Goal: Information Seeking & Learning: Learn about a topic

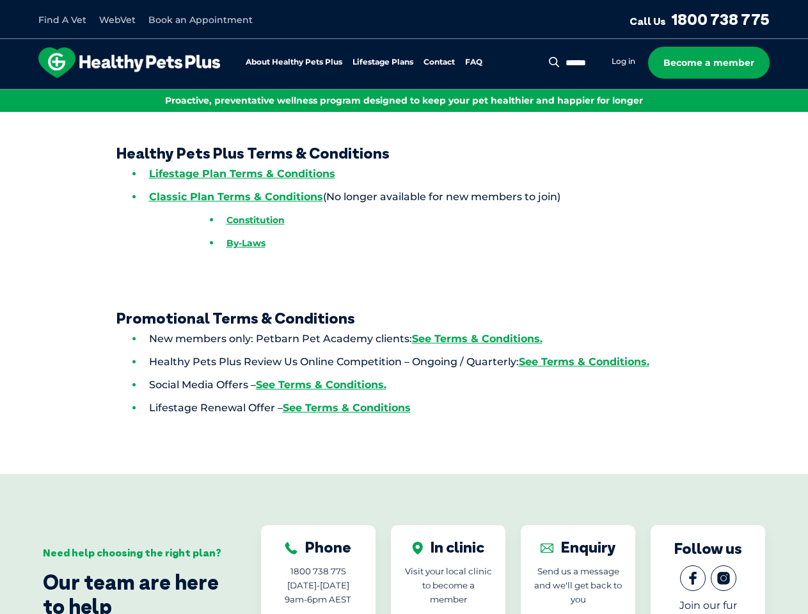
click at [382, 62] on link "Lifestage Plans" at bounding box center [382, 62] width 61 height 8
click at [693, 139] on div "Find A Vet WebVet Book an Appointment Call Us [PHONE_NUMBER] About Healthy Pets…" at bounding box center [404, 498] width 808 height 996
click at [693, 113] on div "Find A Vet WebVet Book an Appointment Call Us [PHONE_NUMBER] About Healthy Pets…" at bounding box center [404, 498] width 808 height 996
click at [794, 113] on div "Find A Vet WebVet Book an Appointment Call Us [PHONE_NUMBER] About Healthy Pets…" at bounding box center [404, 498] width 808 height 996
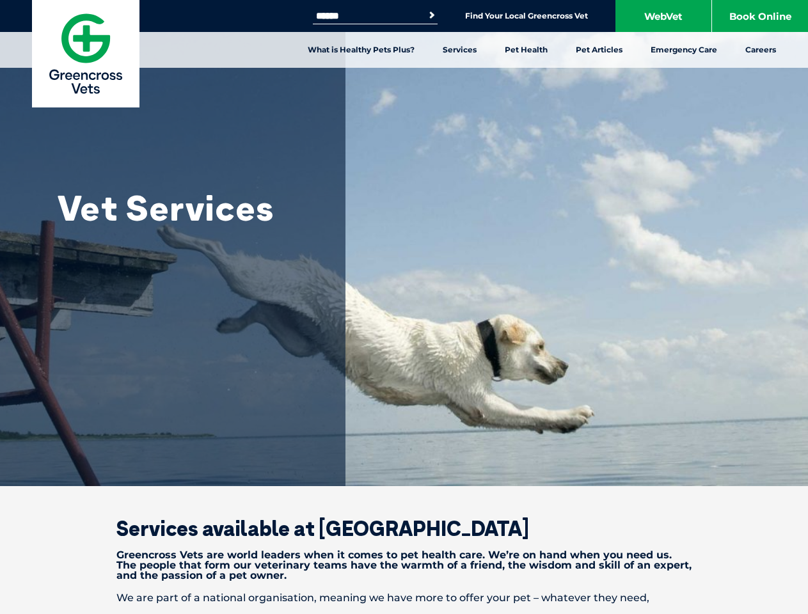
click at [459, 50] on link "Services" at bounding box center [460, 50] width 62 height 36
click at [526, 50] on link "Pet Health" at bounding box center [526, 50] width 71 height 36
click at [599, 50] on link "Pet Articles" at bounding box center [599, 50] width 75 height 36
